Goal: Information Seeking & Learning: Learn about a topic

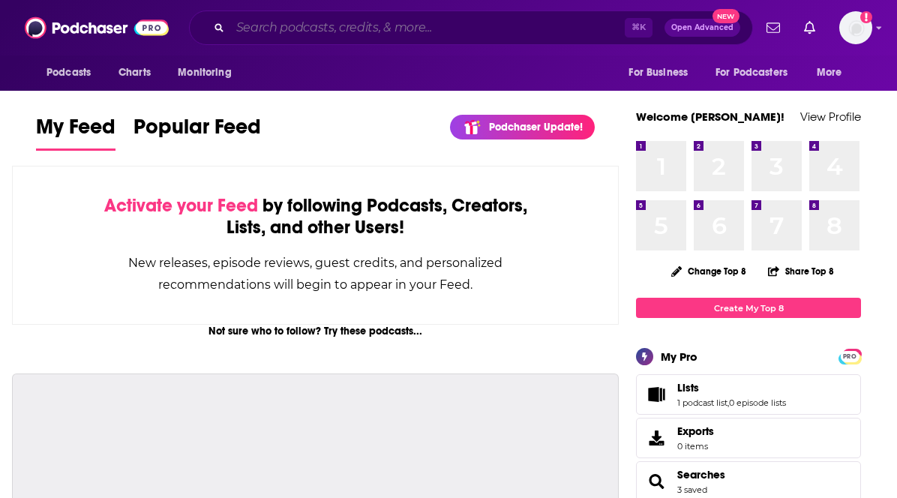
click at [363, 26] on input "Search podcasts, credits, & more..." at bounding box center [427, 28] width 395 height 24
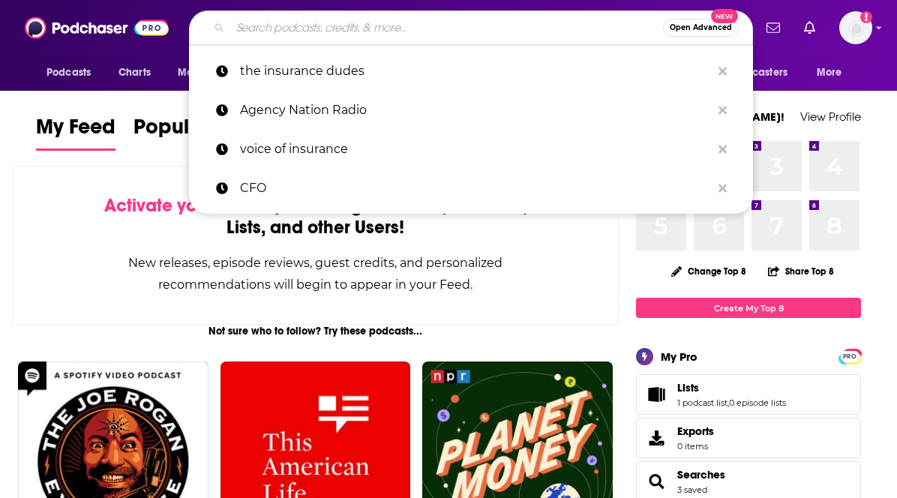
paste input "[URL][DOMAIN_NAME]"
type input "[URL][DOMAIN_NAME]"
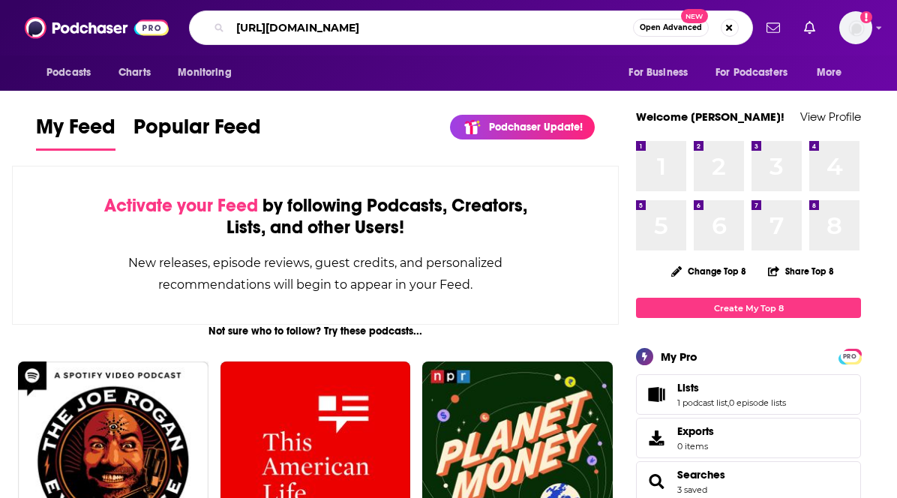
drag, startPoint x: 463, startPoint y: 30, endPoint x: 77, endPoint y: -7, distance: 388.1
click at [77, 0] on html "Podcasts Charts Monitoring [URL][DOMAIN_NAME] Open Advanced New For Business Fo…" at bounding box center [448, 249] width 897 height 498
type input "HBR on leadership"
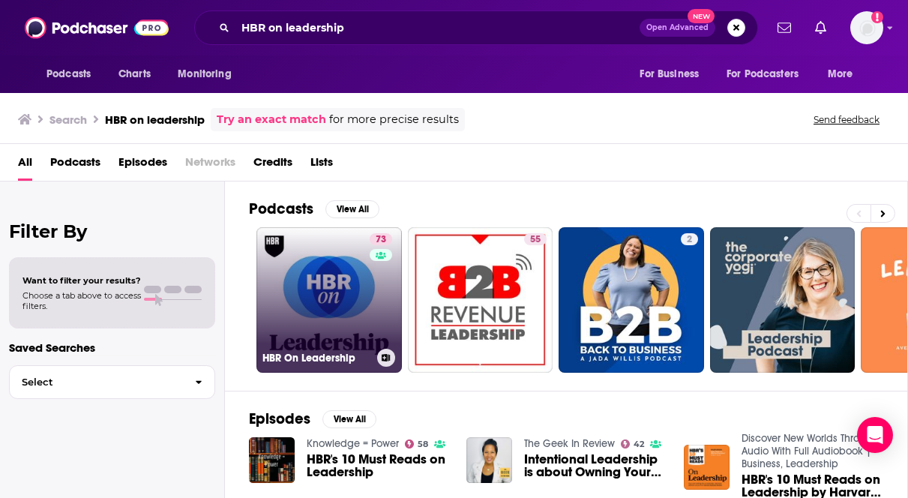
click at [332, 251] on link "73 HBR On Leadership" at bounding box center [330, 300] width 146 height 146
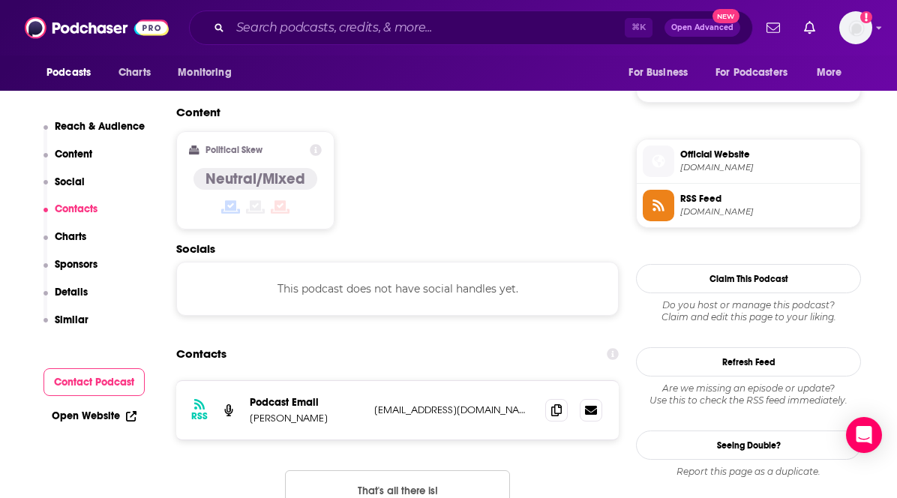
scroll to position [1109, 0]
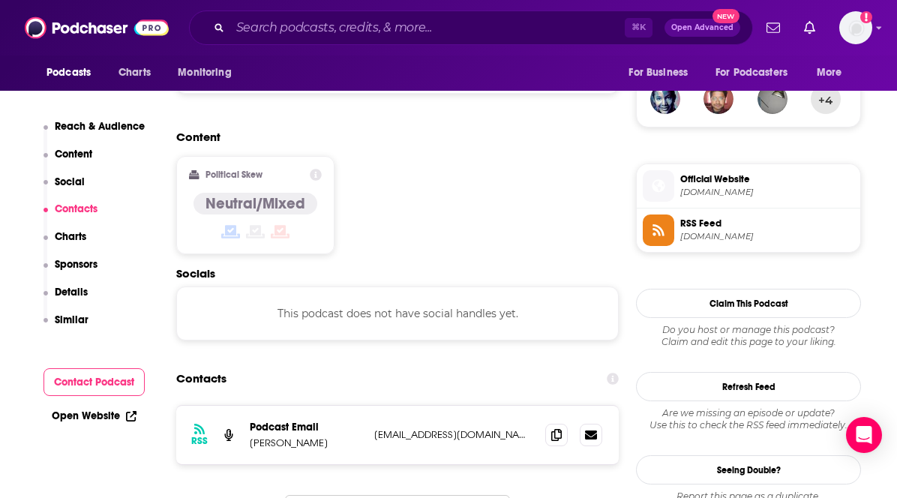
click at [718, 194] on span "[DOMAIN_NAME]" at bounding box center [767, 192] width 174 height 11
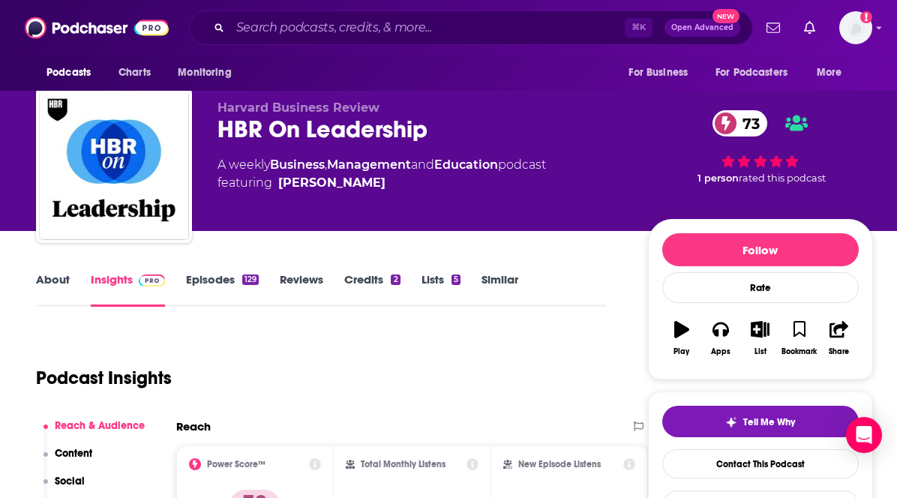
scroll to position [0, 0]
